Goal: Navigation & Orientation: Find specific page/section

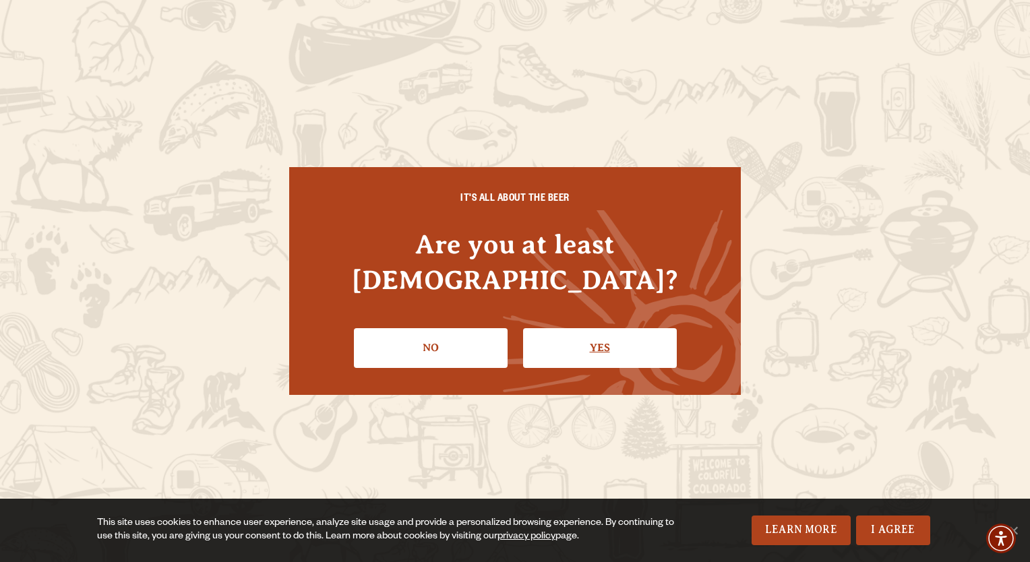
click at [561, 330] on link "Yes" at bounding box center [600, 347] width 154 height 39
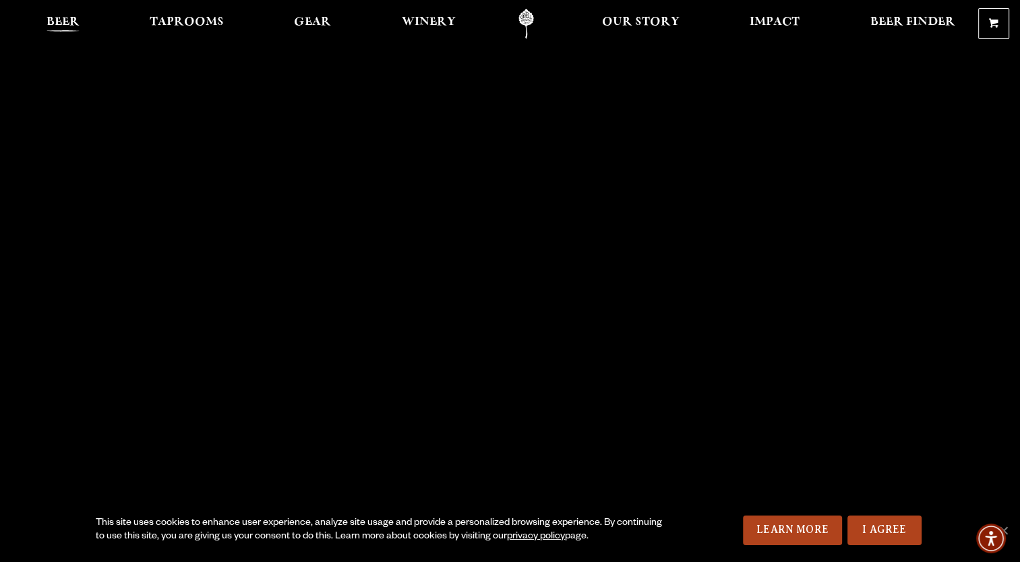
click at [55, 17] on span "Beer" at bounding box center [63, 22] width 33 height 11
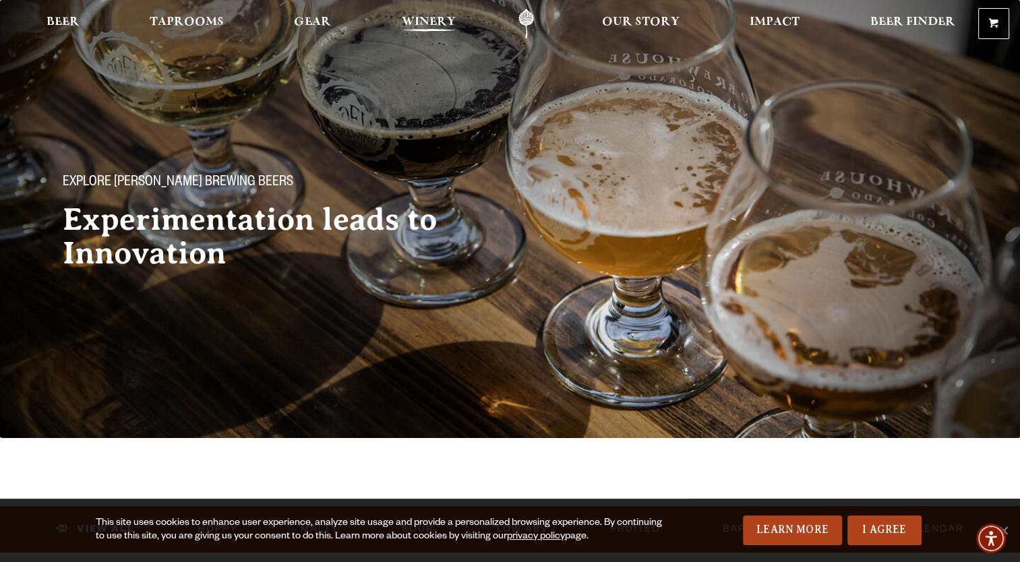
click at [427, 21] on span "Winery" at bounding box center [429, 22] width 54 height 11
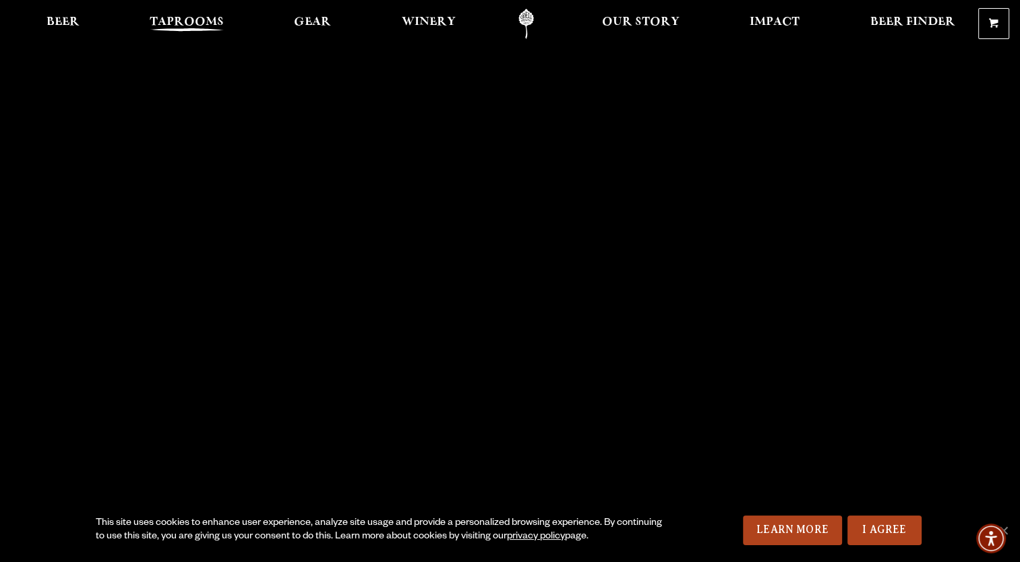
click at [213, 17] on span "Taprooms" at bounding box center [187, 22] width 74 height 11
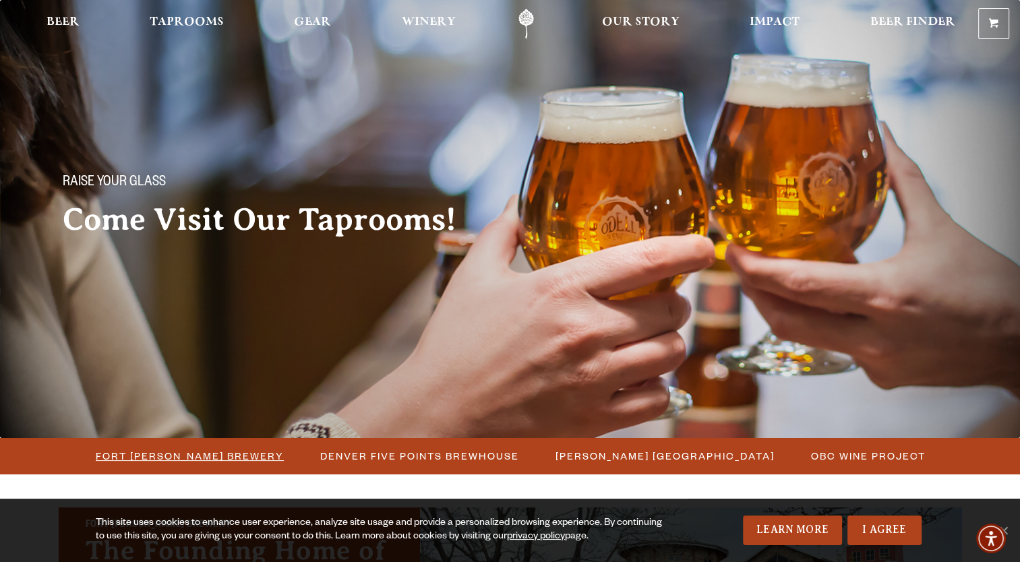
click at [160, 451] on span "Fort [PERSON_NAME] Brewery" at bounding box center [190, 456] width 188 height 20
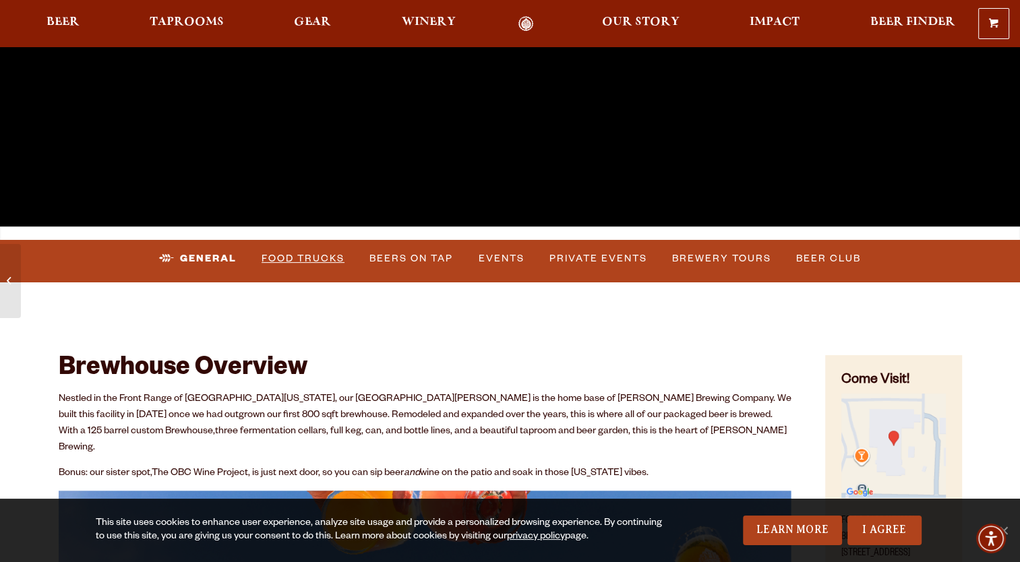
scroll to position [404, 0]
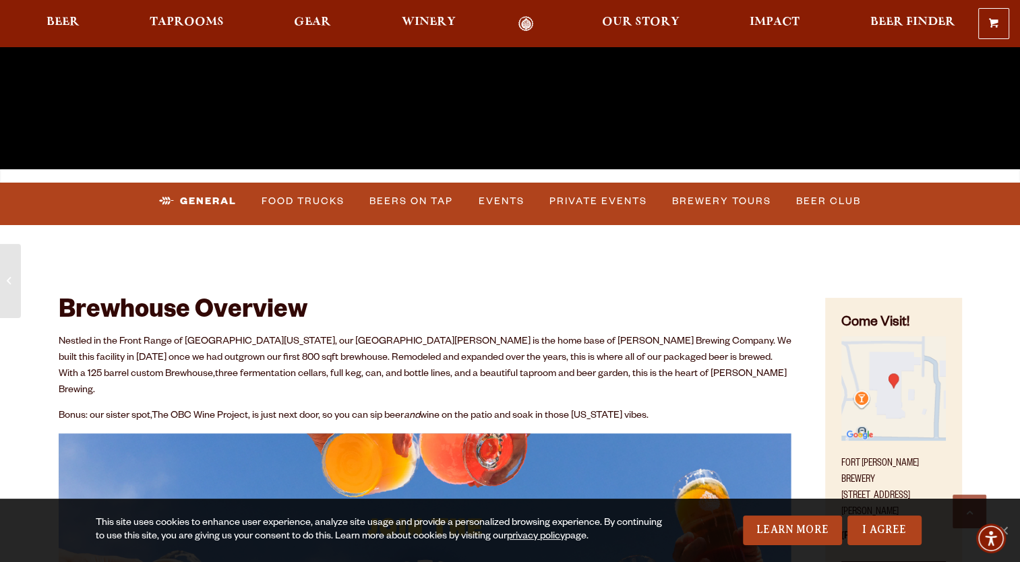
click at [889, 396] on img "Find on Google Maps (opens in a new window)" at bounding box center [893, 388] width 104 height 104
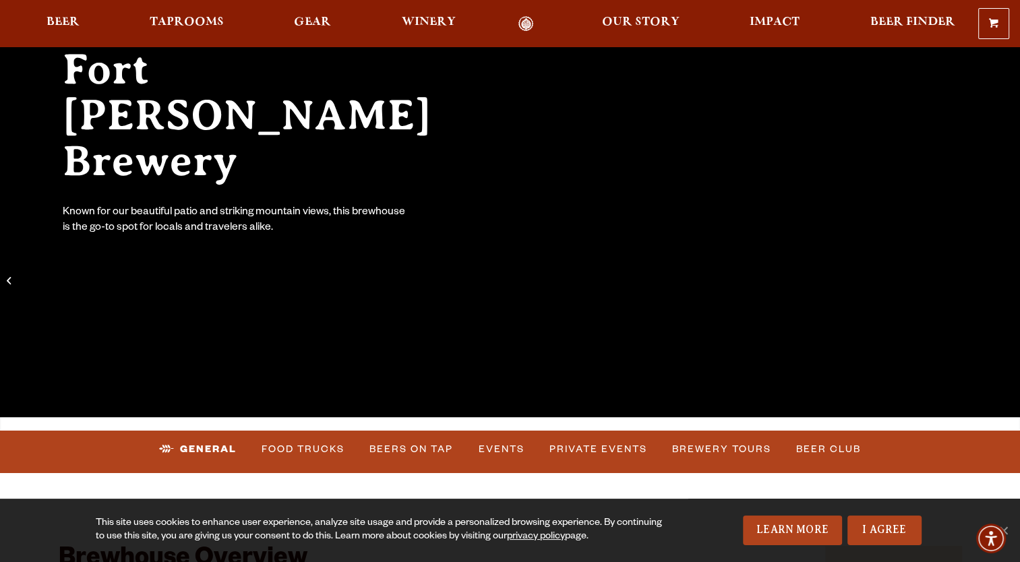
scroll to position [202, 0]
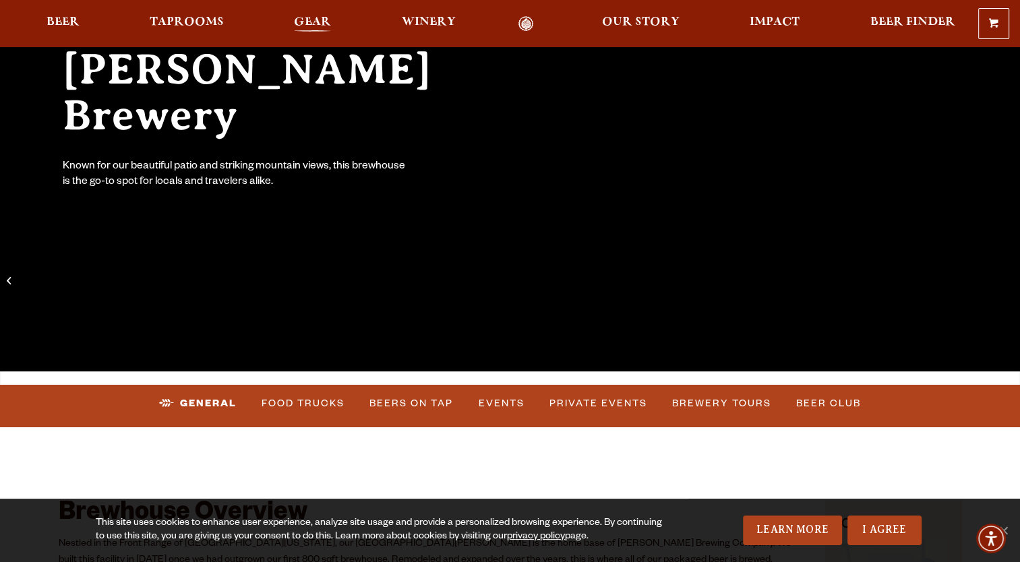
click at [313, 17] on span "Gear" at bounding box center [312, 22] width 37 height 11
